Goal: Information Seeking & Learning: Learn about a topic

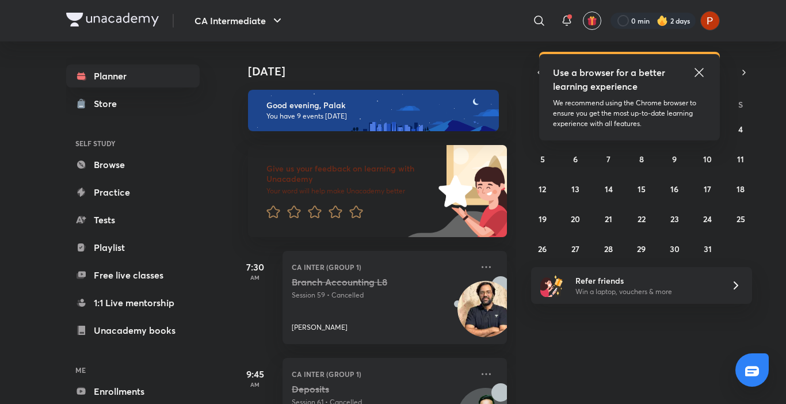
click at [702, 72] on icon at bounding box center [699, 73] width 14 height 14
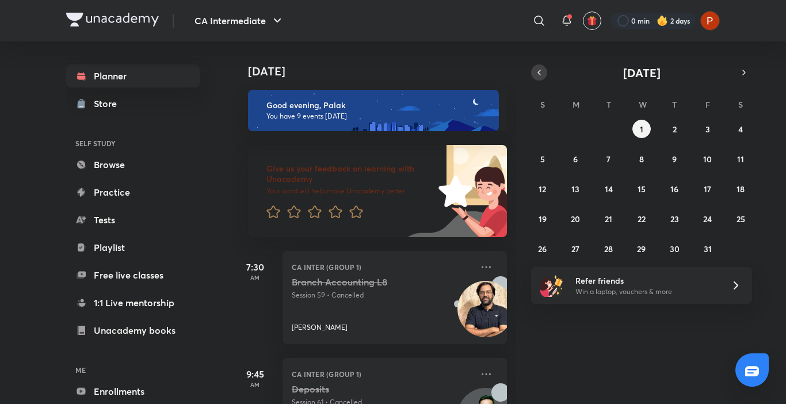
click at [544, 67] on button "button" at bounding box center [539, 72] width 16 height 16
click at [643, 125] on abbr "1" at bounding box center [641, 129] width 3 height 11
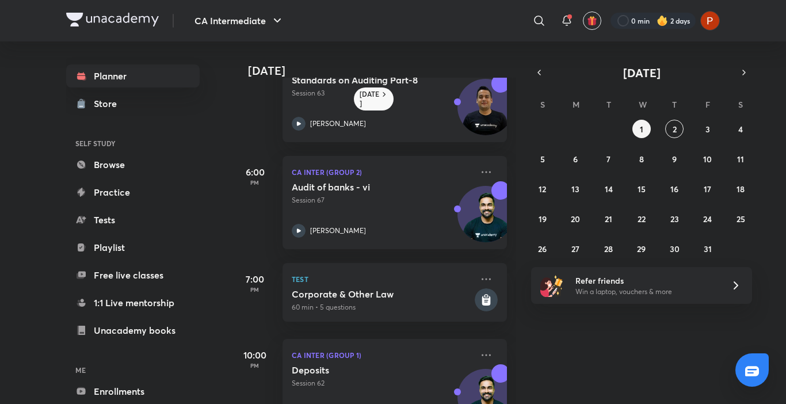
scroll to position [624, 0]
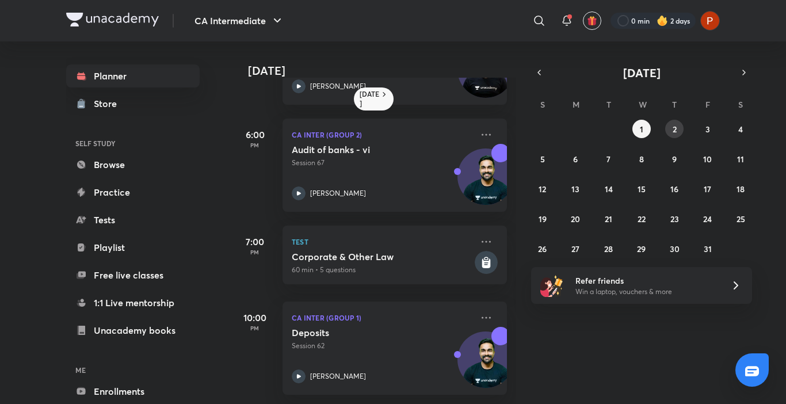
click at [676, 131] on abbr "2" at bounding box center [675, 129] width 4 height 11
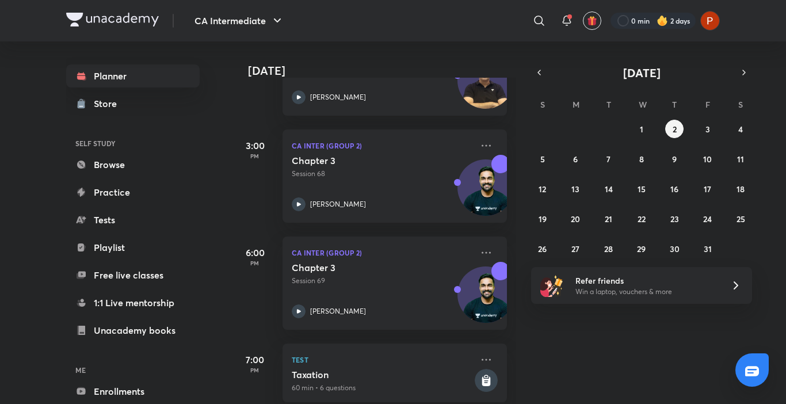
scroll to position [676, 0]
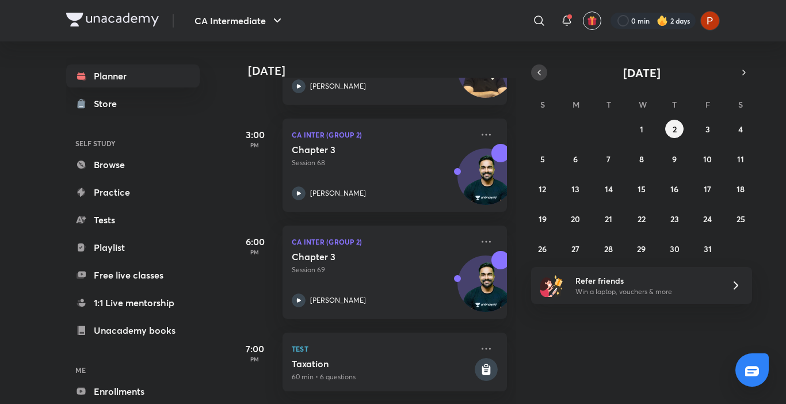
click at [534, 72] on button "button" at bounding box center [539, 72] width 16 height 16
click at [608, 253] on abbr "30" at bounding box center [609, 248] width 10 height 11
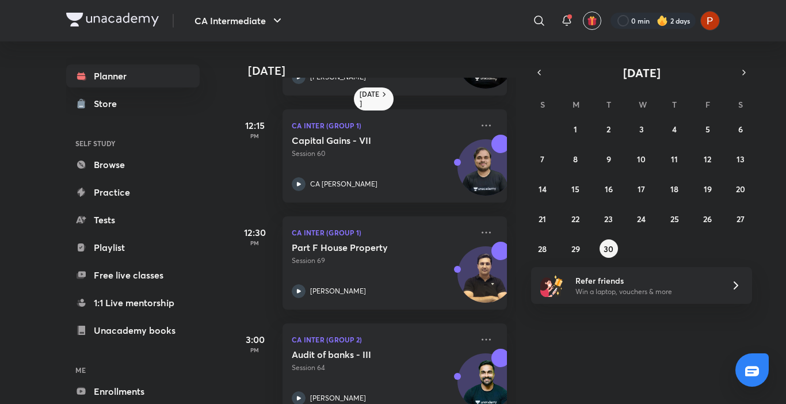
scroll to position [413, 0]
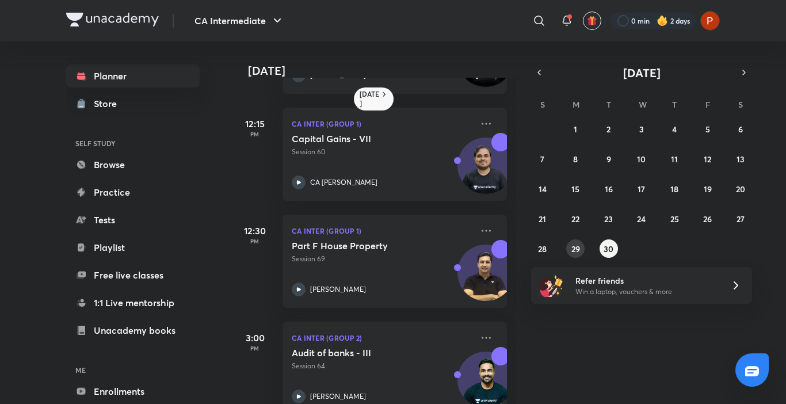
click at [569, 252] on button "29" at bounding box center [575, 248] width 18 height 18
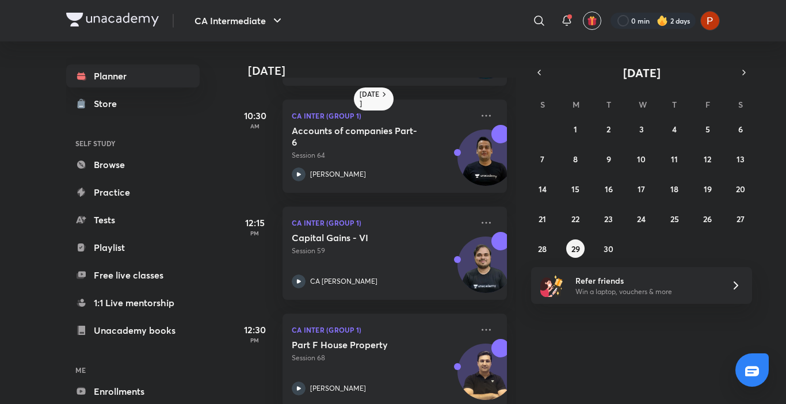
scroll to position [329, 0]
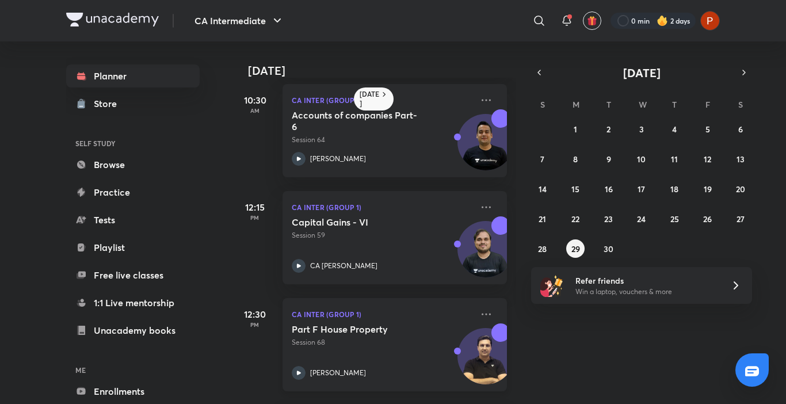
click at [297, 371] on icon at bounding box center [299, 373] width 14 height 14
click at [605, 255] on button "30" at bounding box center [609, 248] width 18 height 18
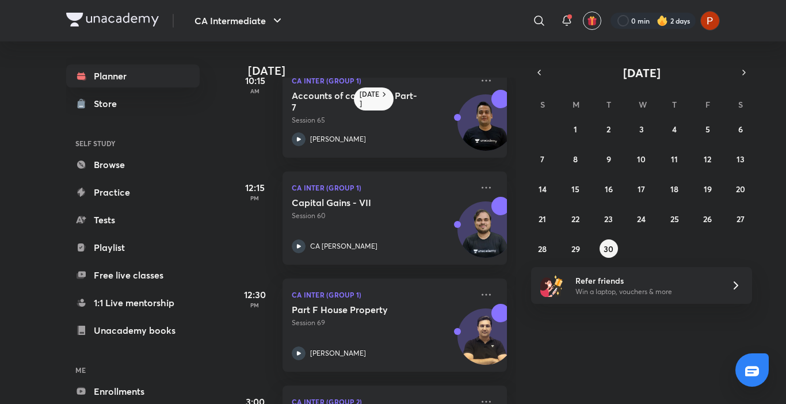
scroll to position [353, 0]
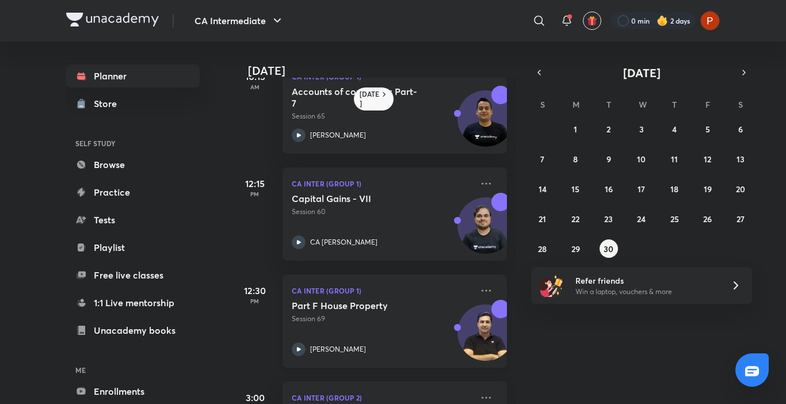
click at [297, 319] on p "Session 69" at bounding box center [382, 319] width 181 height 10
